Goal: Find specific page/section: Find specific page/section

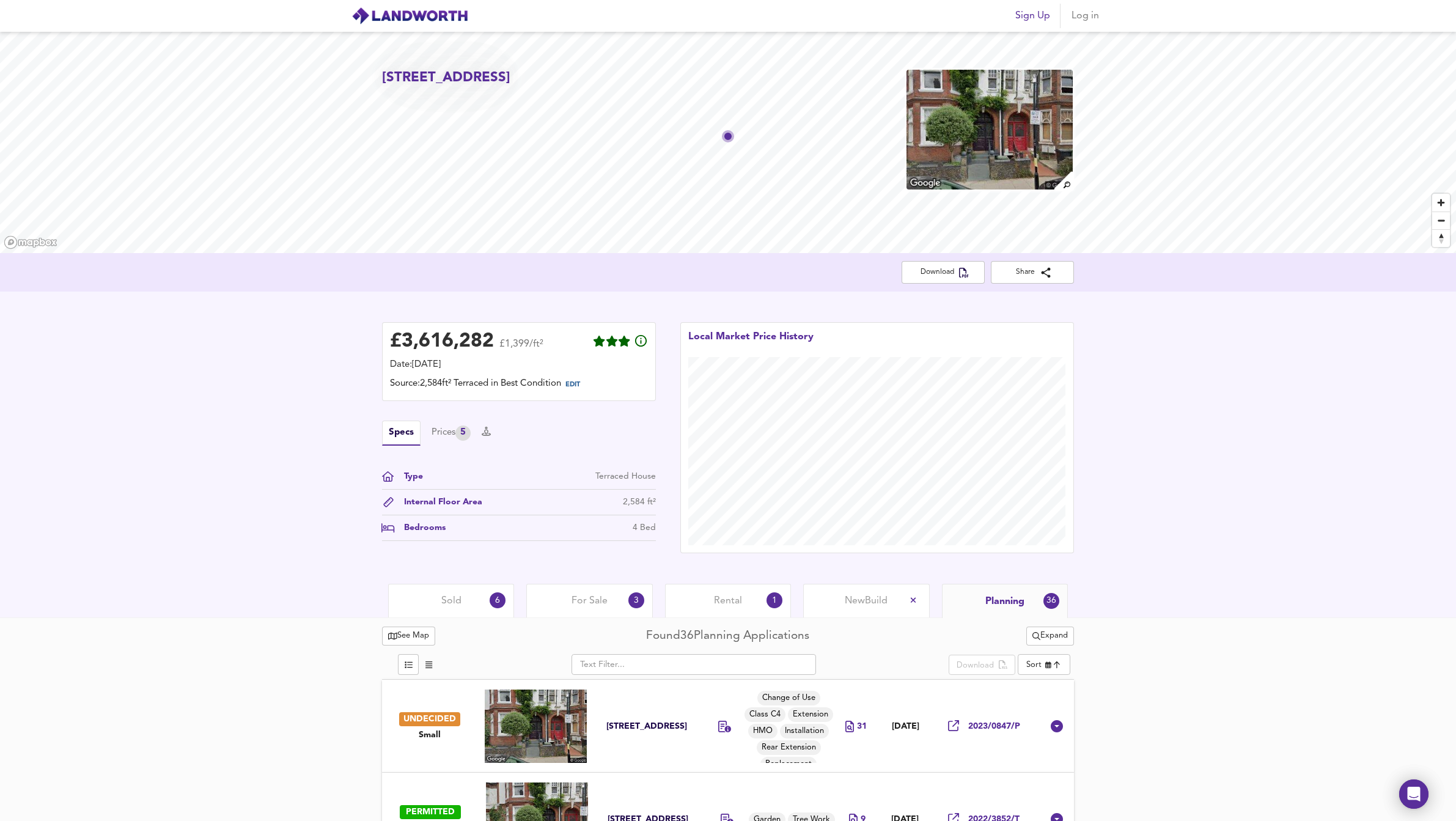
click at [1083, 21] on span "Log in" at bounding box center [1085, 15] width 29 height 17
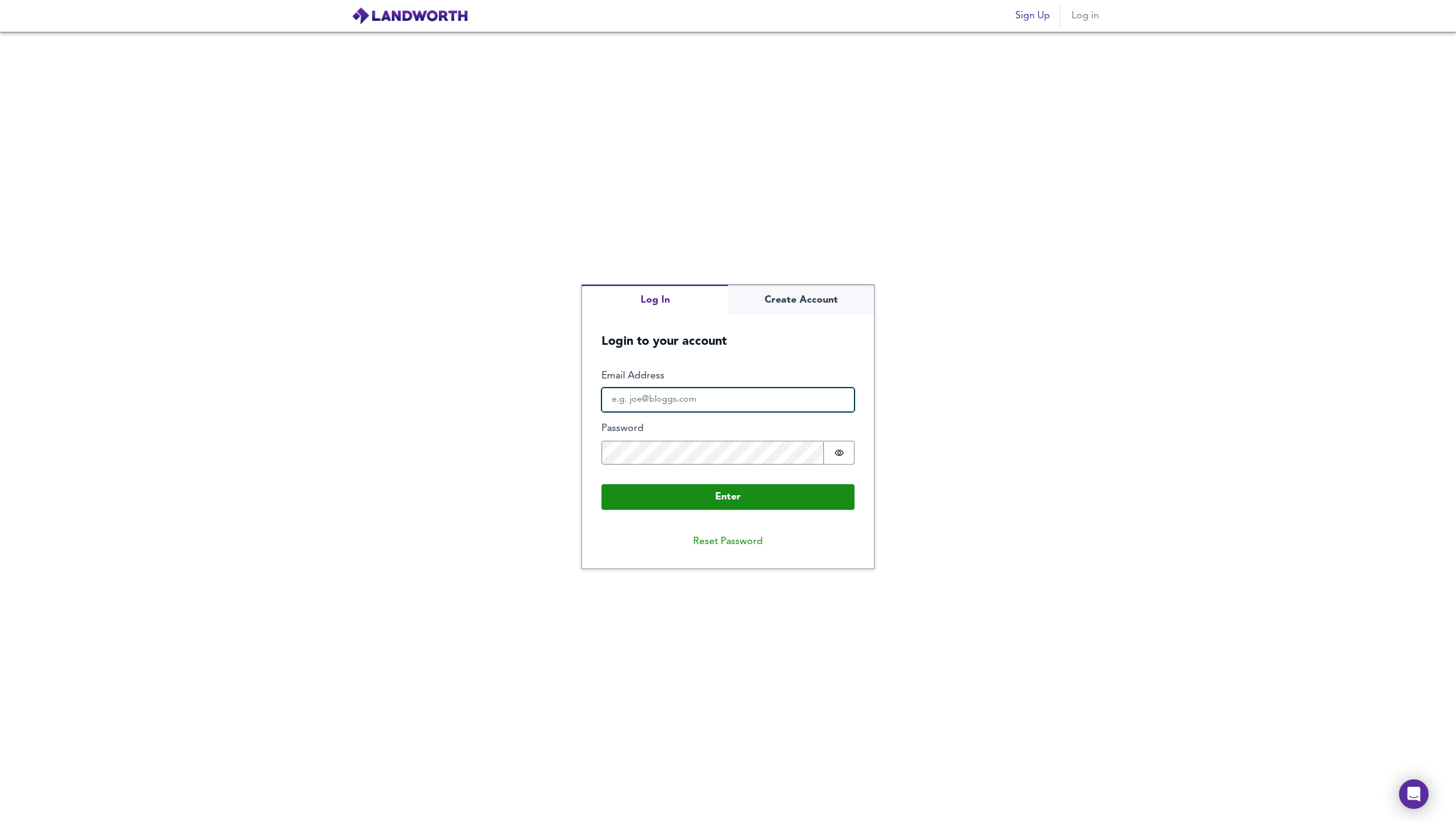
type input "[PERSON_NAME][DOMAIN_NAME][EMAIL_ADDRESS][DOMAIN_NAME]"
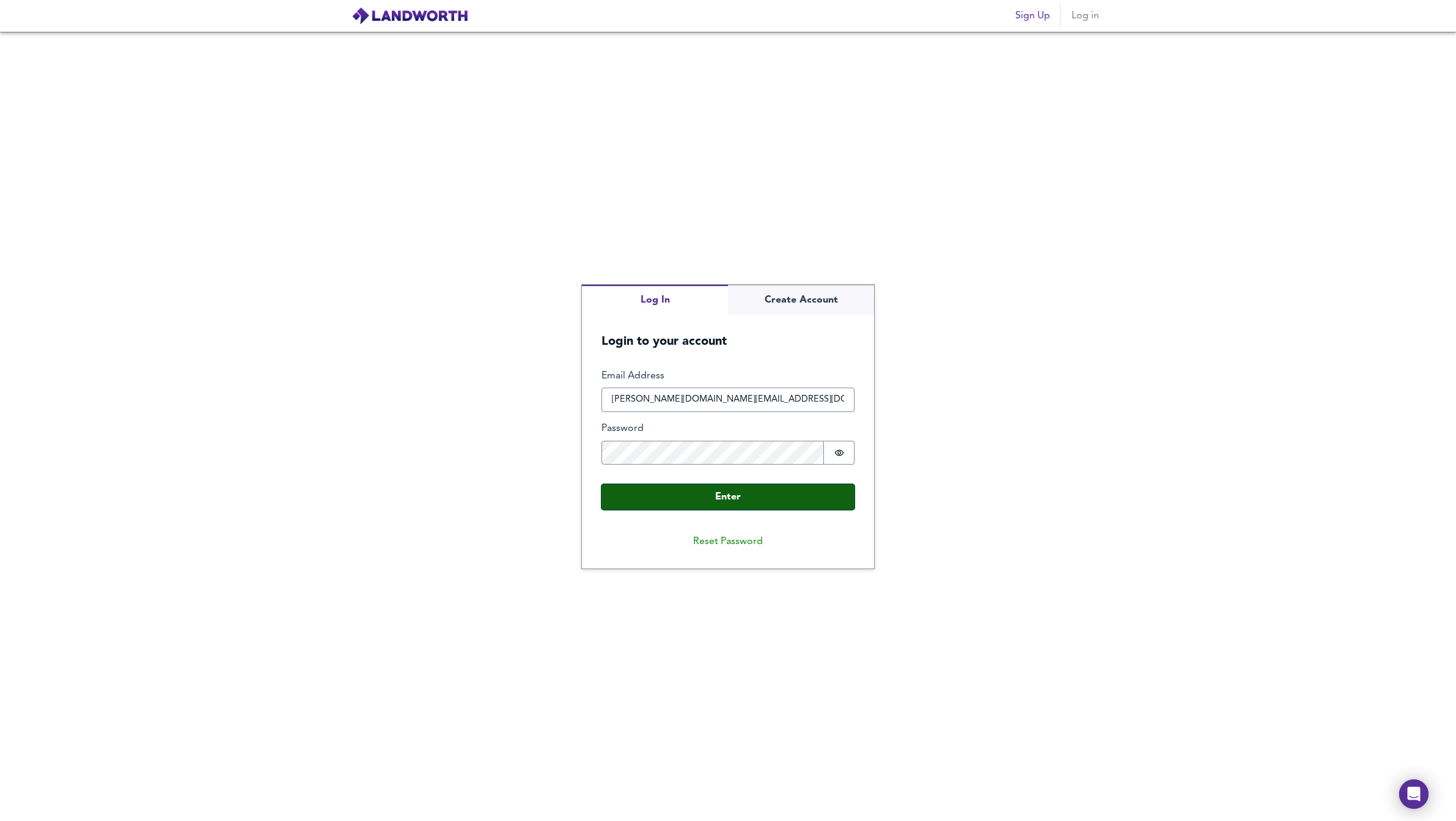
click at [696, 496] on button "Enter" at bounding box center [728, 497] width 253 height 26
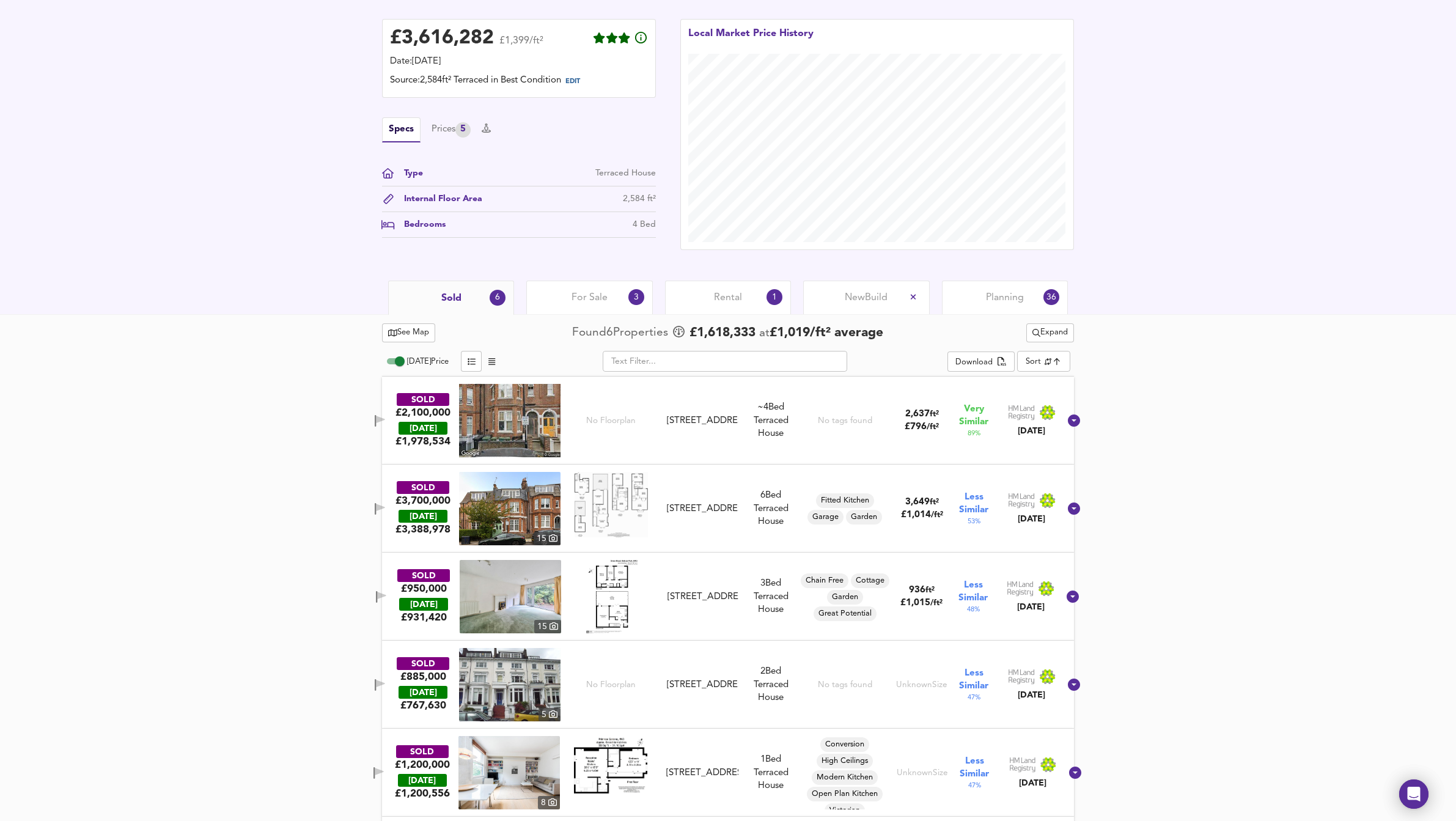
scroll to position [306, 0]
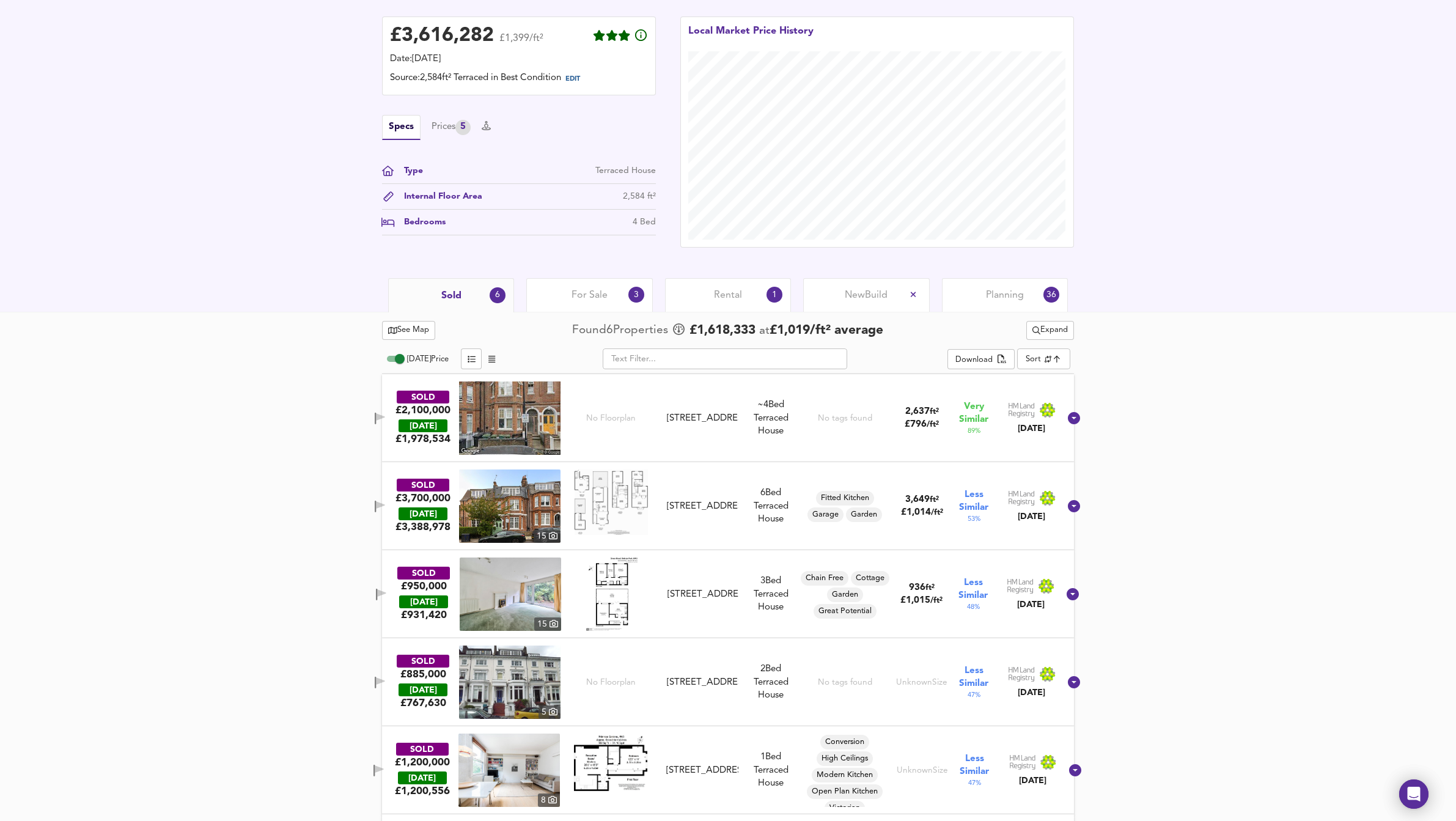
drag, startPoint x: 1053, startPoint y: 524, endPoint x: 508, endPoint y: 310, distance: 585.5
click at [508, 310] on div "Map Search Valuation [STREET_ADDRESS] Download Share £ 3,616,282 £1,399/ft² Dat…" at bounding box center [728, 104] width 1456 height 821
drag, startPoint x: 362, startPoint y: 291, endPoint x: 898, endPoint y: 574, distance: 606.1
click at [898, 515] on div "Map Search Valuation [STREET_ADDRESS] Download Share £ 3,616,282 £1,399/ft² Dat…" at bounding box center [728, 104] width 1456 height 821
click at [1141, 668] on div "See Map Found 6 Propert ies £ 1,618,333 at £ 1,019 / ft² average Expand [DATE] …" at bounding box center [728, 610] width 1456 height 596
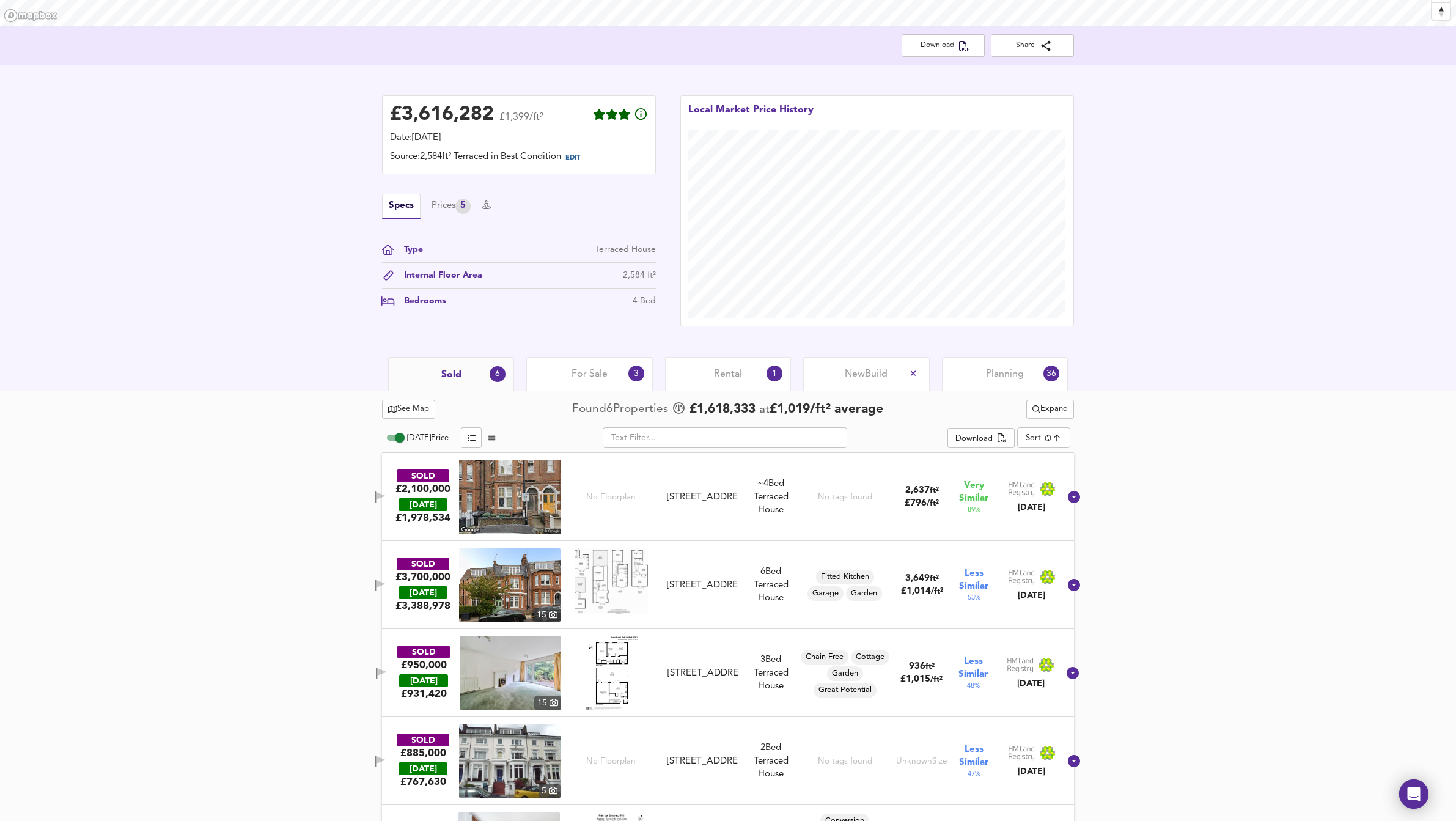
scroll to position [0, 0]
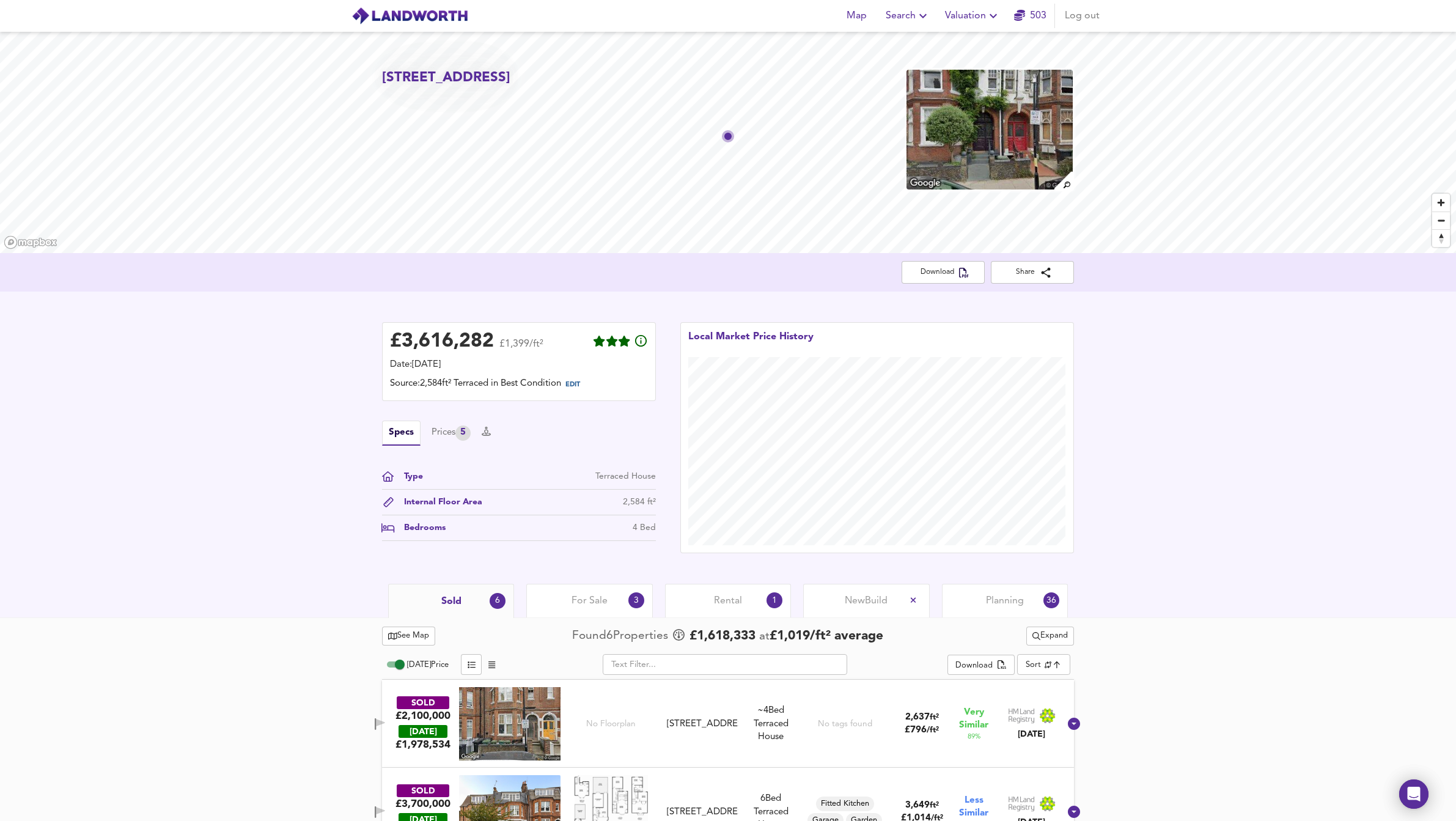
click at [1031, 20] on link "503" at bounding box center [1030, 15] width 32 height 17
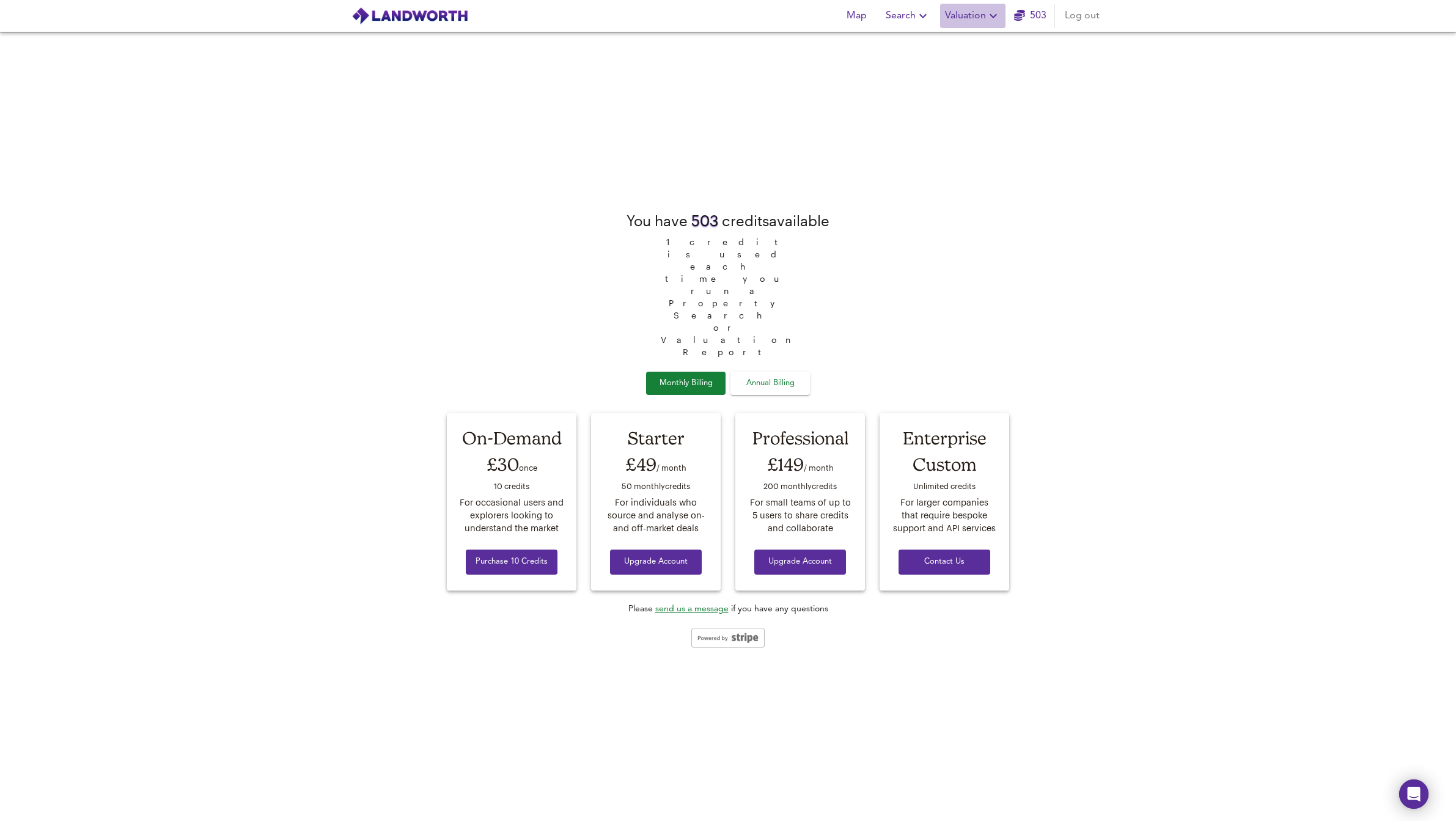
click at [989, 24] on button "Valuation" at bounding box center [972, 15] width 65 height 24
click at [1031, 19] on link "503" at bounding box center [1030, 15] width 32 height 17
click at [917, 22] on icon "button" at bounding box center [923, 16] width 15 height 15
